Goal: Task Accomplishment & Management: Manage account settings

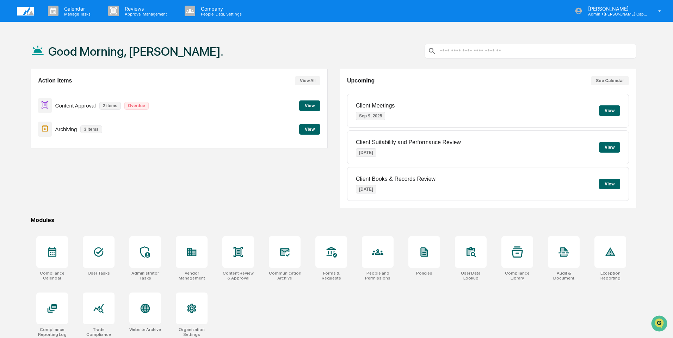
click at [308, 129] on button "View" at bounding box center [309, 129] width 21 height 11
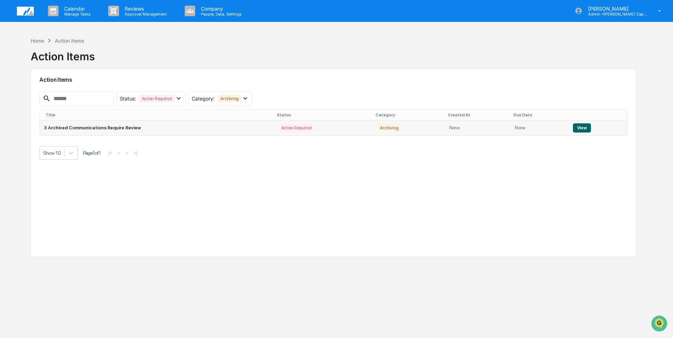
click at [196, 124] on td "3 Archived Communications Require Review" at bounding box center [157, 127] width 234 height 15
click at [573, 131] on button "View" at bounding box center [582, 127] width 18 height 9
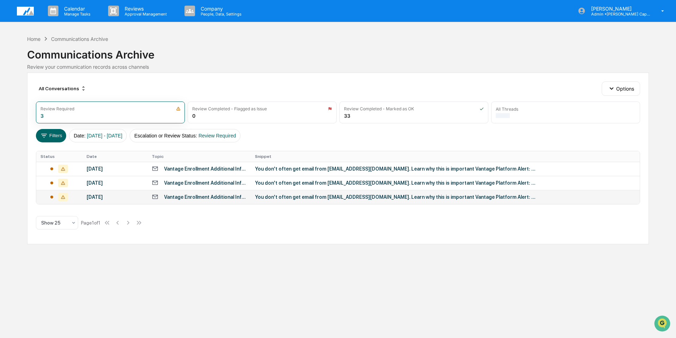
click at [289, 196] on div "You don't often get email from ofsrep.ceosmuigw@wellsfargo.com. Learn why this …" at bounding box center [396, 197] width 282 height 6
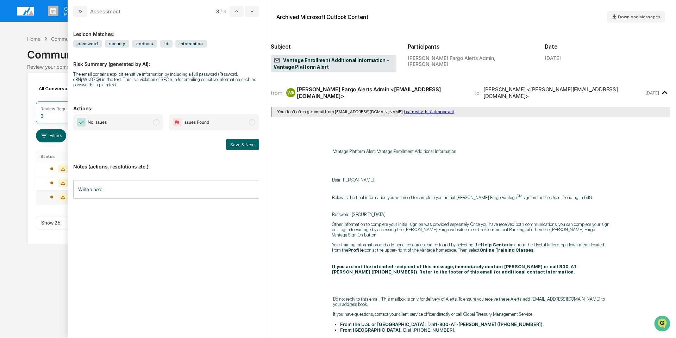
click at [130, 191] on input "Write a note..." at bounding box center [166, 189] width 186 height 19
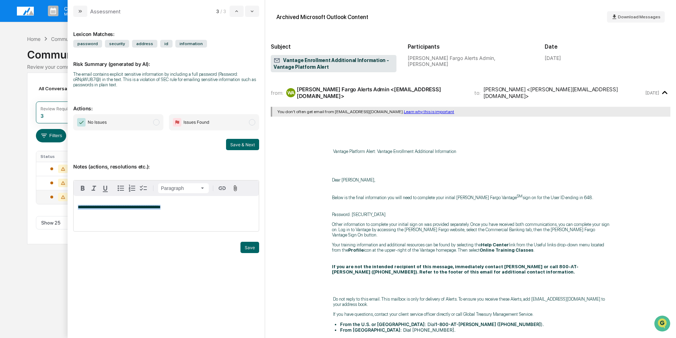
drag, startPoint x: 180, startPoint y: 205, endPoint x: 23, endPoint y: 202, distance: 156.7
click at [23, 202] on body "Calendar Manage Tasks Reviews Approval Management Company People, Data, Setting…" at bounding box center [338, 169] width 676 height 338
copy span "**********"
click at [238, 143] on button "Save & Next" at bounding box center [242, 144] width 33 height 11
click at [77, 120] on img "modal" at bounding box center [81, 122] width 8 height 8
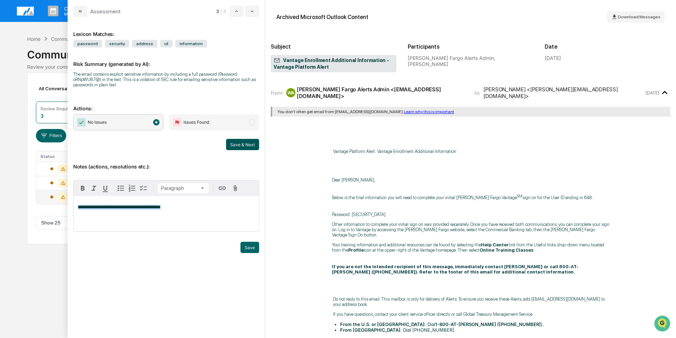
click at [253, 140] on button "Save & Next" at bounding box center [242, 144] width 33 height 11
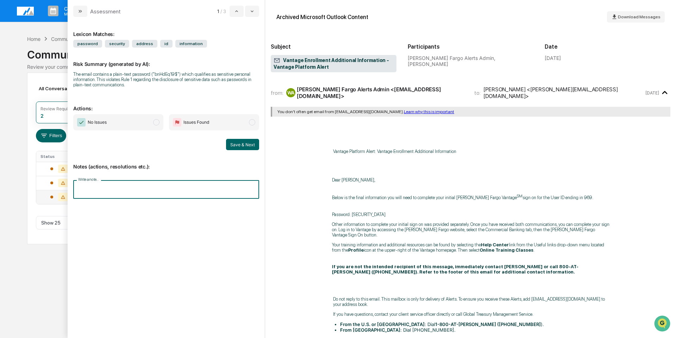
click at [126, 184] on input "Write a note..." at bounding box center [166, 189] width 186 height 19
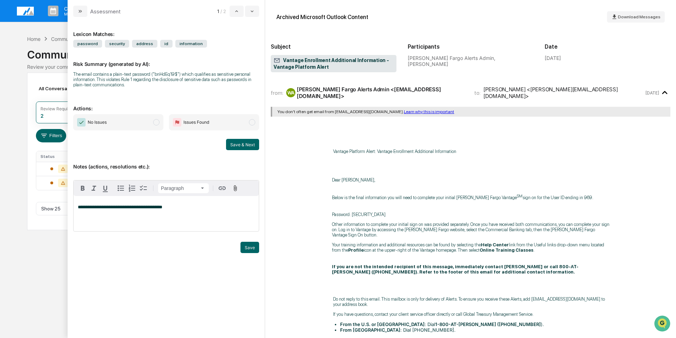
click at [81, 122] on img "modal" at bounding box center [81, 122] width 8 height 8
click at [241, 144] on button "Save & Next" at bounding box center [242, 144] width 33 height 11
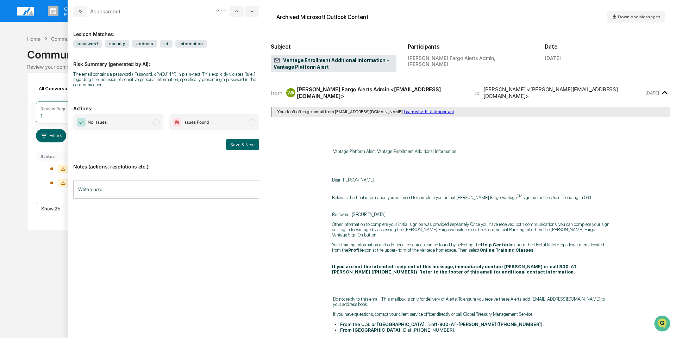
click at [119, 191] on input "Write a note..." at bounding box center [166, 189] width 186 height 19
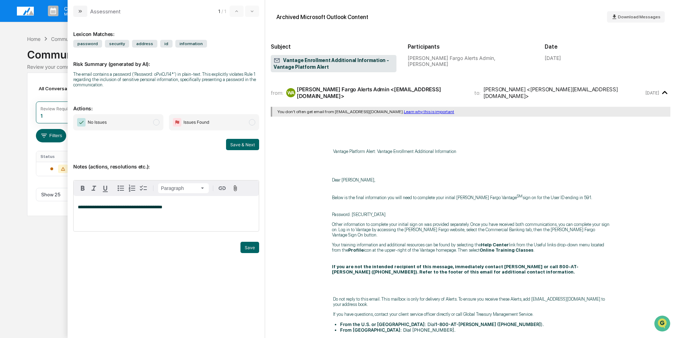
click at [81, 118] on img "modal" at bounding box center [81, 122] width 8 height 8
click at [250, 143] on button "Save & Next" at bounding box center [242, 144] width 33 height 11
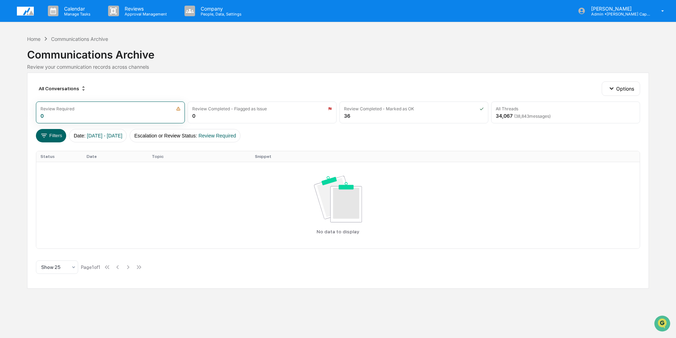
click at [485, 56] on div "Communications Archive" at bounding box center [338, 52] width 622 height 18
